Goal: Task Accomplishment & Management: Manage account settings

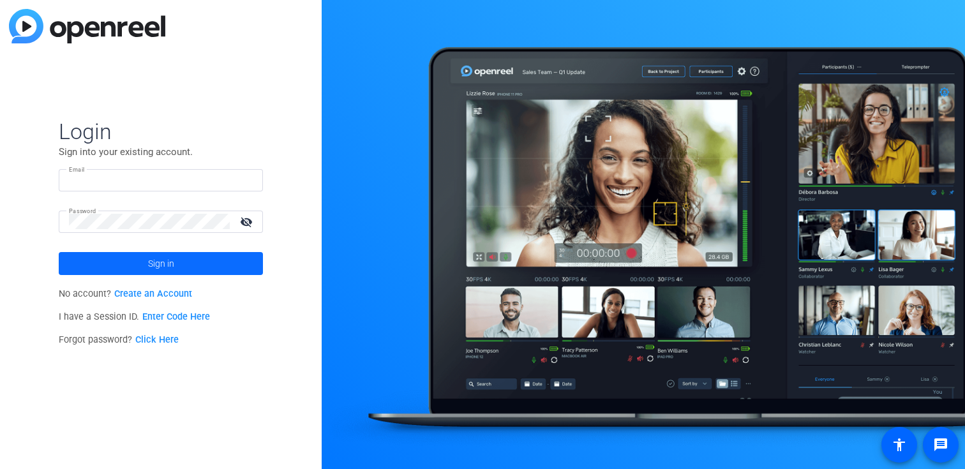
type input "[EMAIL_ADDRESS][PERSON_NAME][DOMAIN_NAME]"
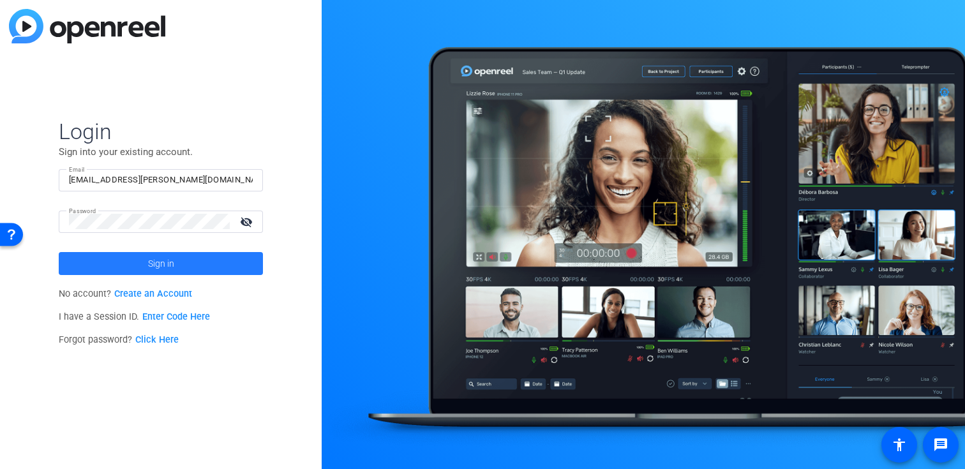
click at [218, 262] on span at bounding box center [161, 263] width 204 height 31
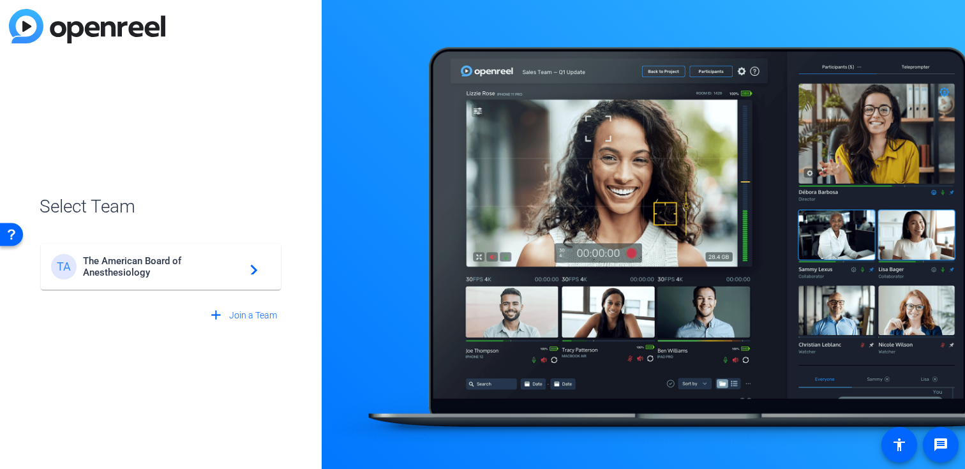
click at [157, 263] on span "The American Board of Anesthesiology" at bounding box center [163, 266] width 160 height 23
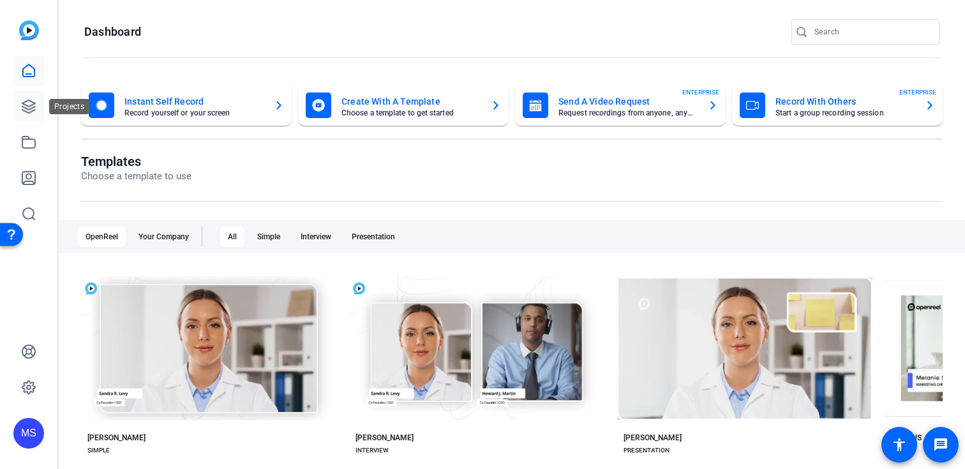
click at [26, 103] on icon at bounding box center [28, 106] width 15 height 15
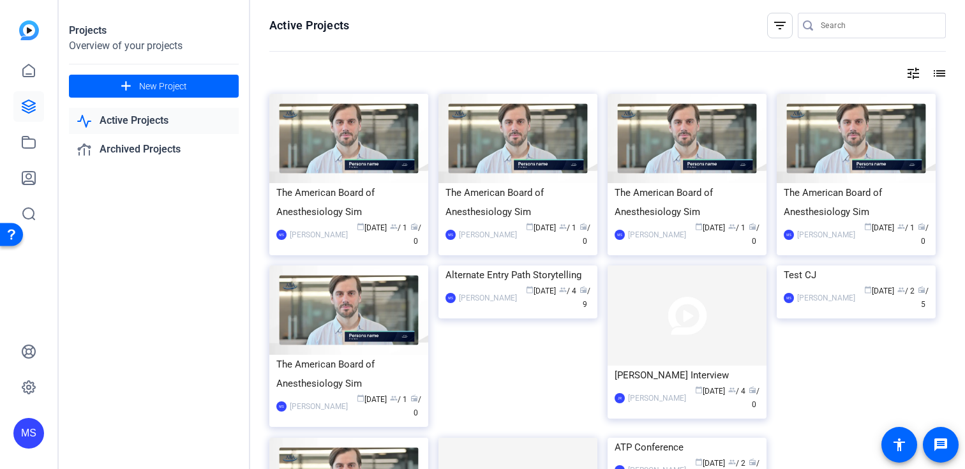
click at [137, 122] on link "Active Projects" at bounding box center [154, 121] width 170 height 26
click at [493, 285] on div "Alternate Entry Path Storytelling" at bounding box center [518, 275] width 145 height 19
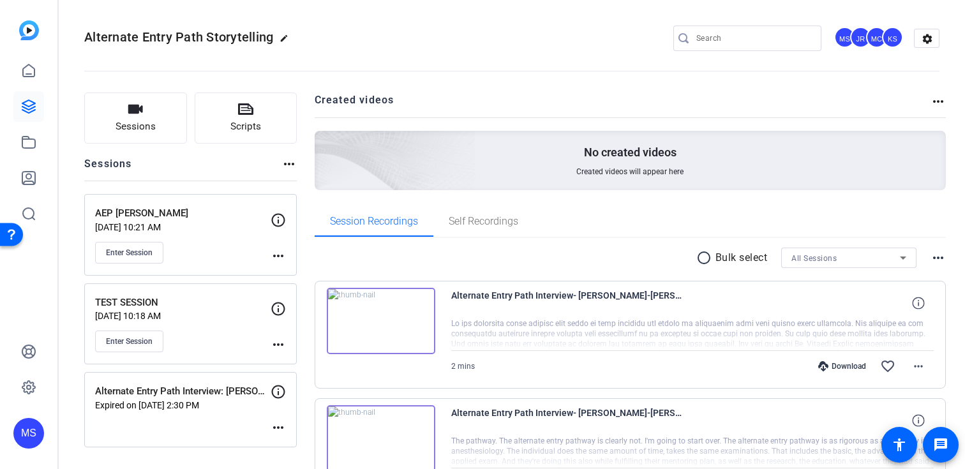
click at [284, 251] on mat-icon "more_horiz" at bounding box center [278, 255] width 15 height 15
click at [294, 277] on span "Edit Session" at bounding box center [310, 274] width 58 height 15
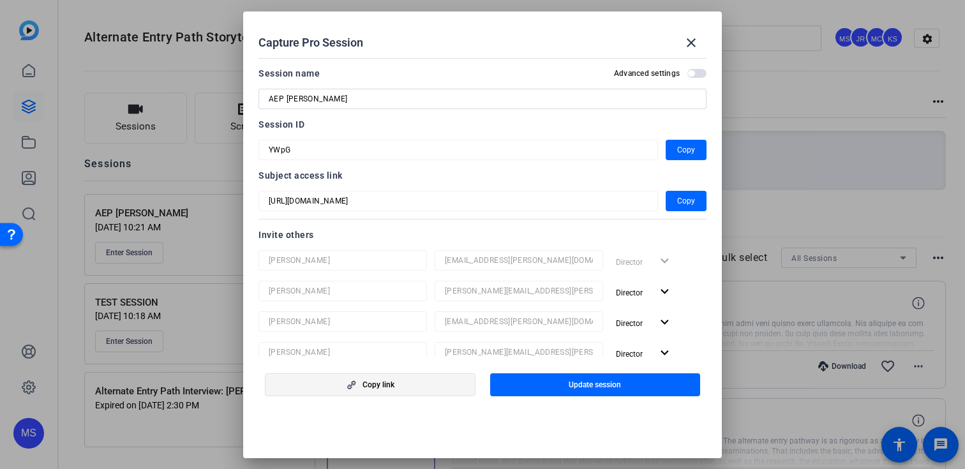
click at [431, 379] on span "button" at bounding box center [370, 385] width 209 height 31
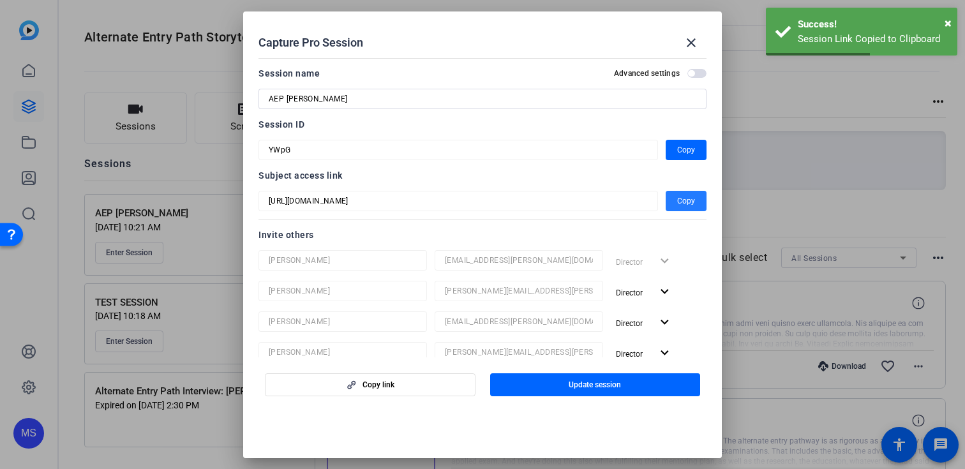
click at [681, 198] on span "Copy" at bounding box center [686, 200] width 18 height 15
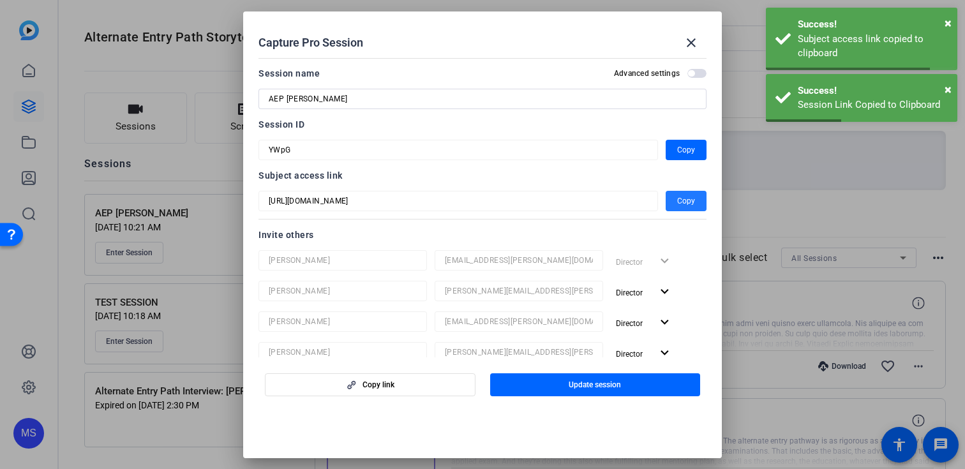
click at [683, 202] on span "Copy" at bounding box center [686, 200] width 18 height 15
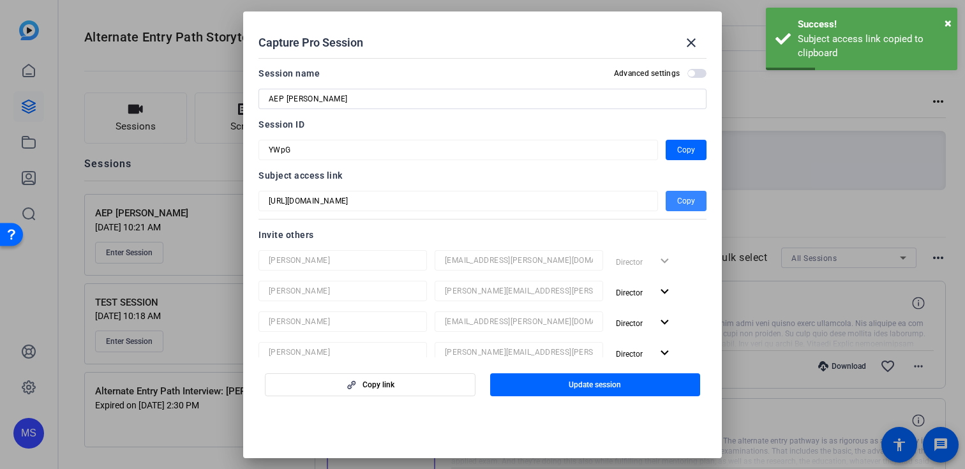
click at [683, 202] on span "Copy" at bounding box center [686, 200] width 18 height 15
